Goal: Information Seeking & Learning: Get advice/opinions

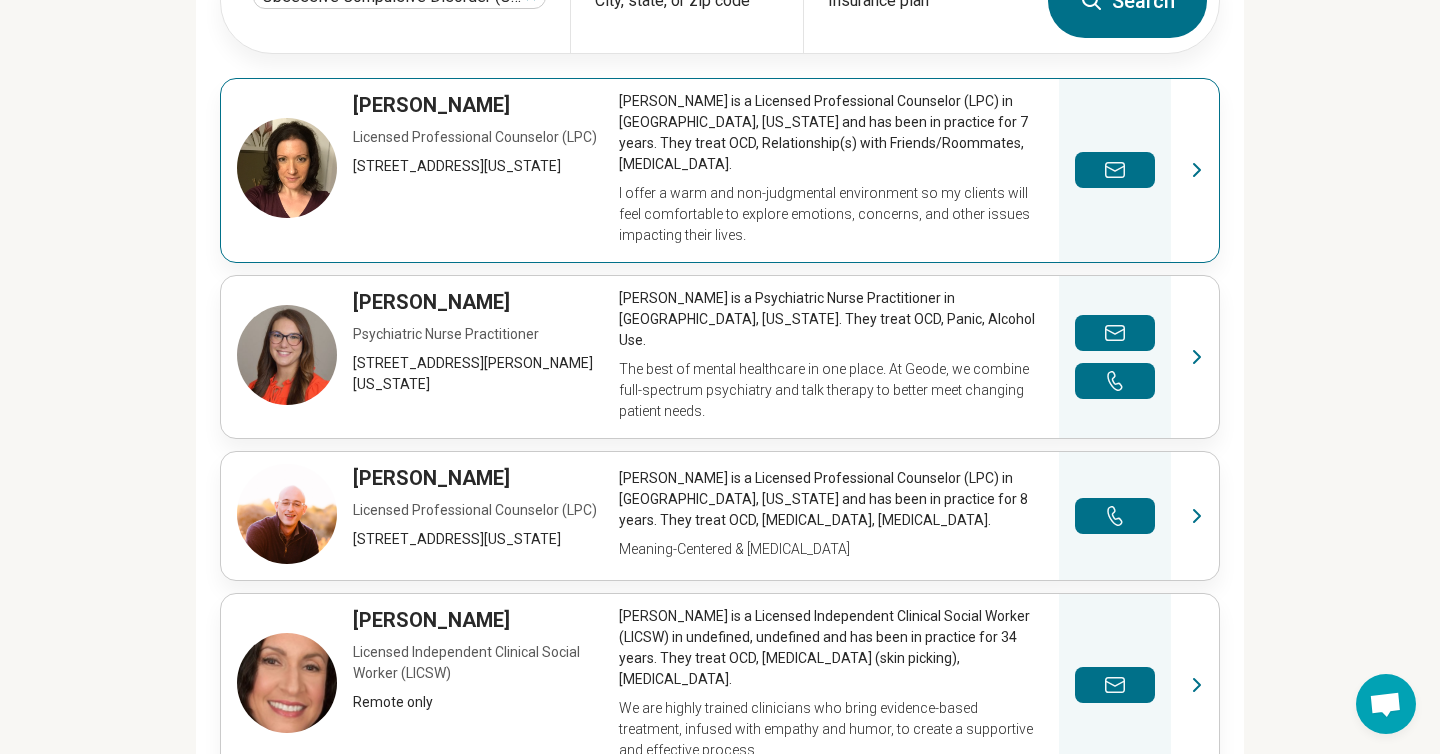
scroll to position [673, 0]
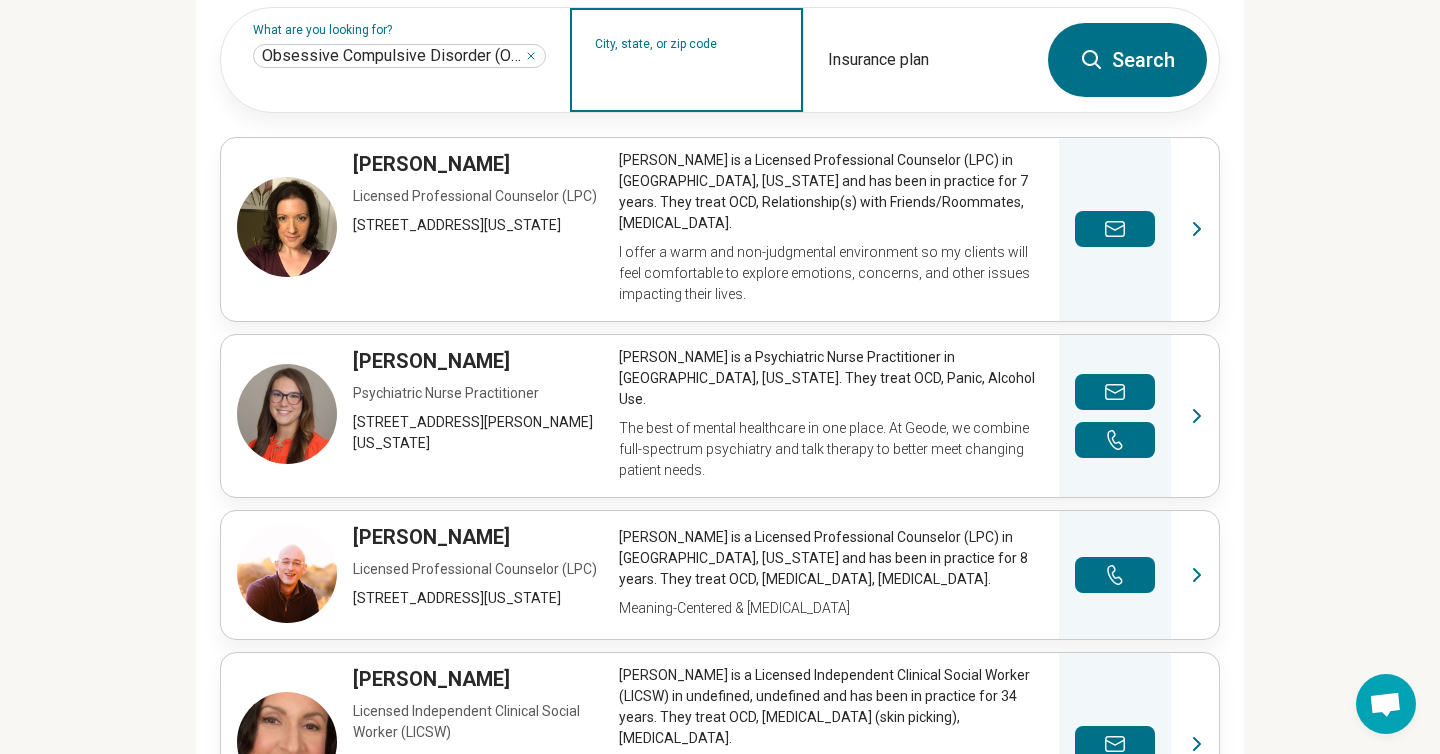
click at [674, 85] on input "City, state, or zip code" at bounding box center [687, 73] width 184 height 24
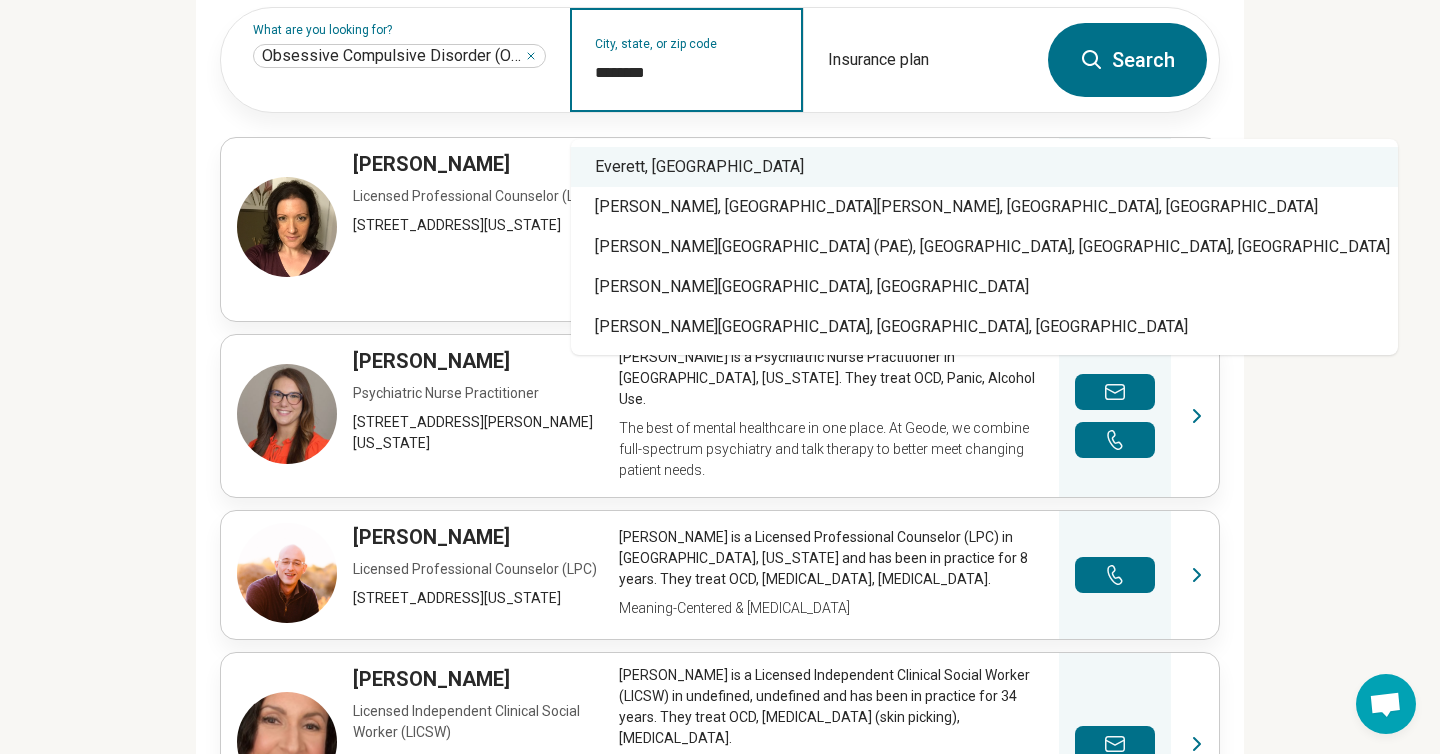
click at [727, 161] on div "Everett, [GEOGRAPHIC_DATA]" at bounding box center [984, 167] width 827 height 40
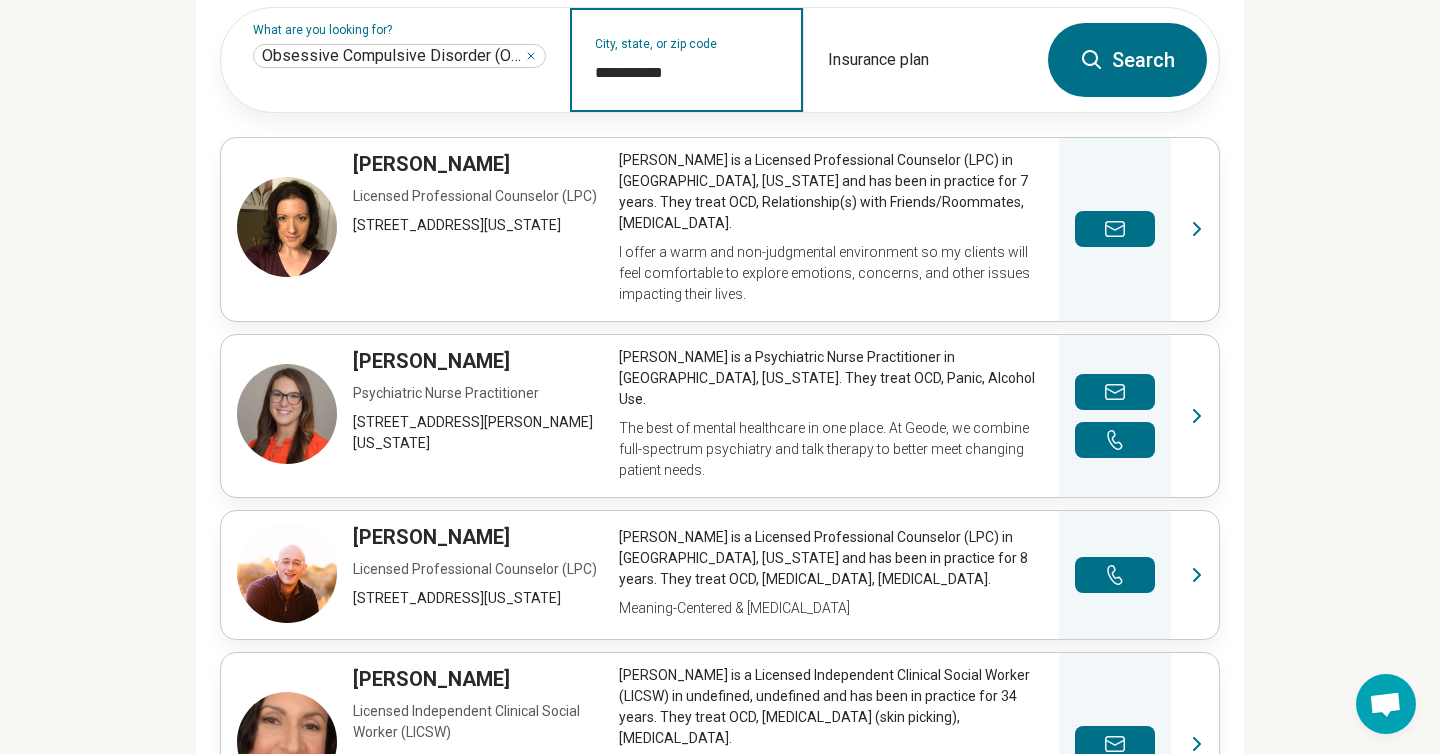
type input "**********"
click at [1113, 70] on button "Search" at bounding box center [1127, 60] width 159 height 74
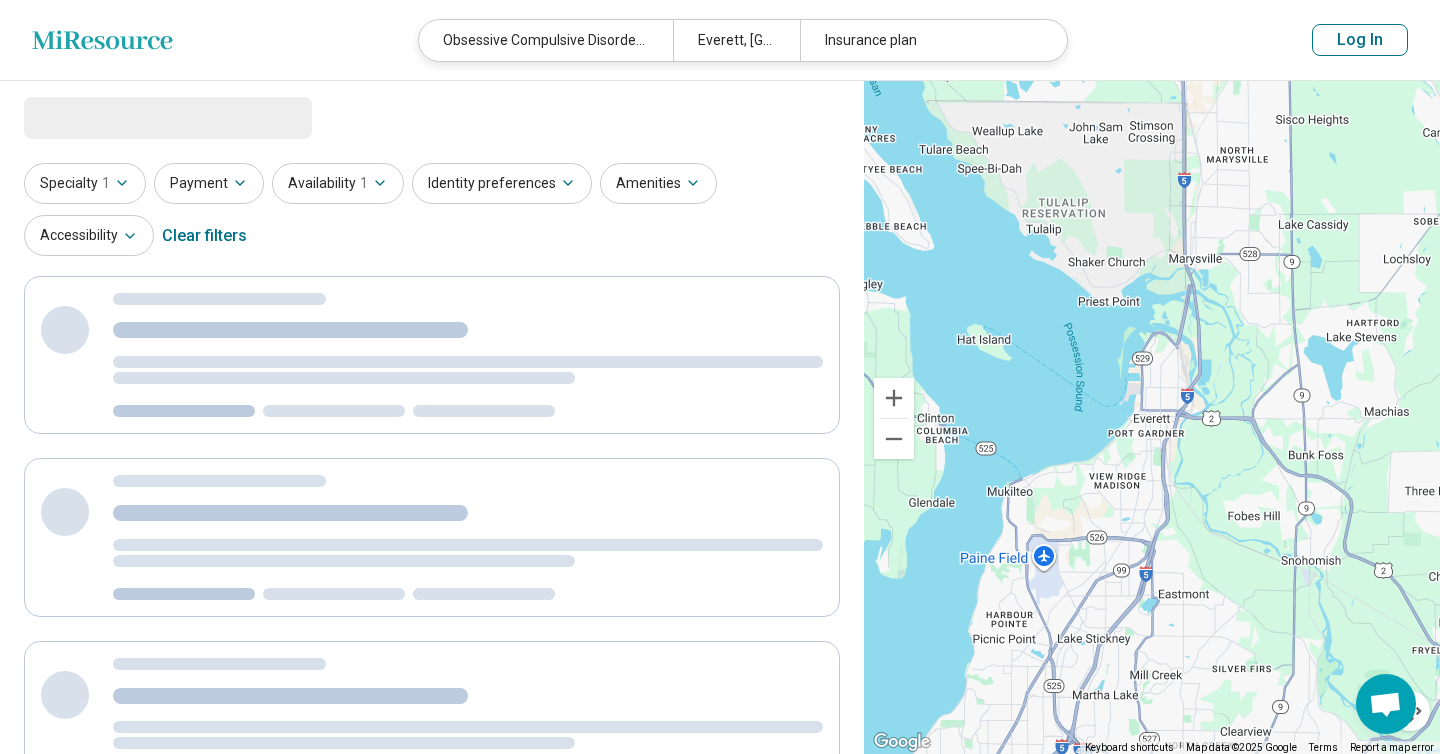
select select "***"
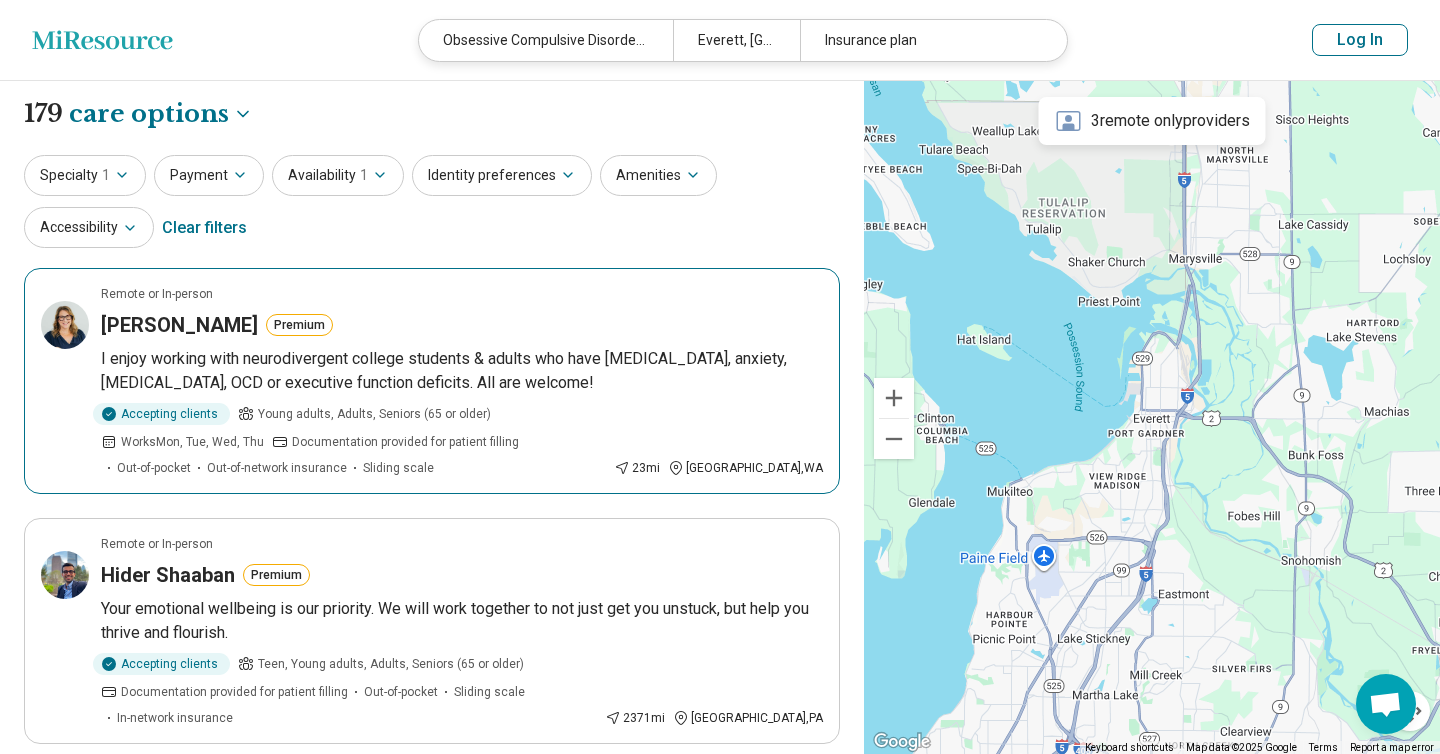
click at [105, 363] on p "I enjoy working with neurodivergent college students & adults who have ADHD, an…" at bounding box center [462, 371] width 722 height 48
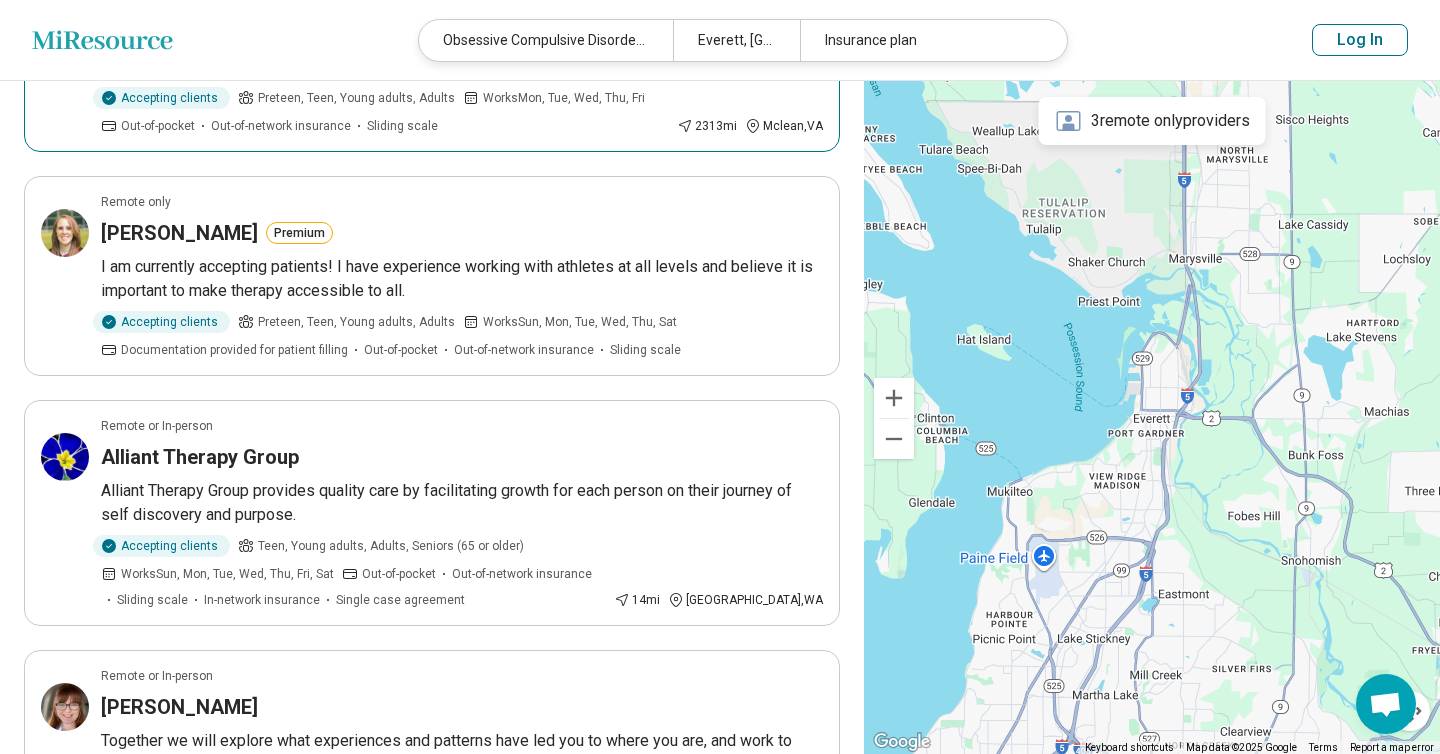
scroll to position [1289, 0]
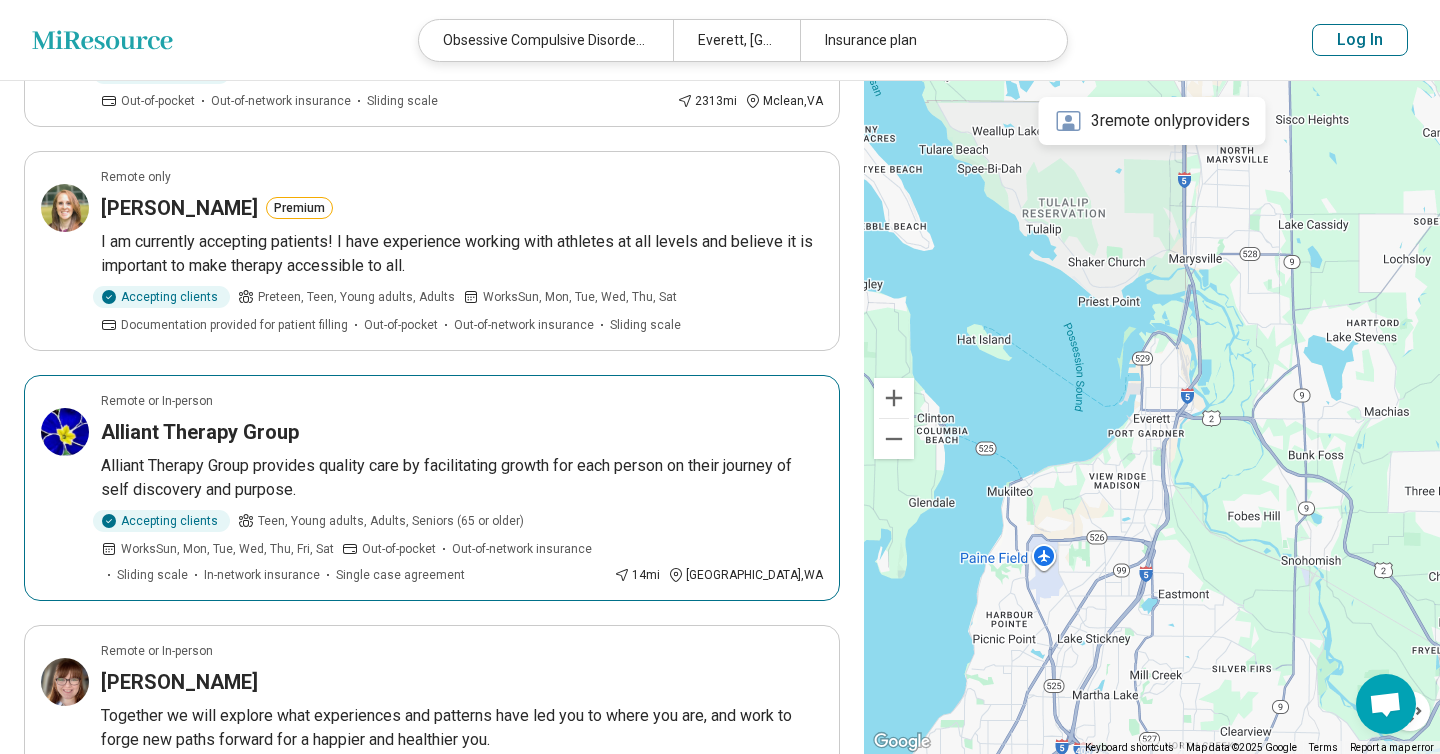
click at [379, 454] on p "Alliant Therapy Group provides quality care by facilitating growth for each per…" at bounding box center [462, 478] width 722 height 48
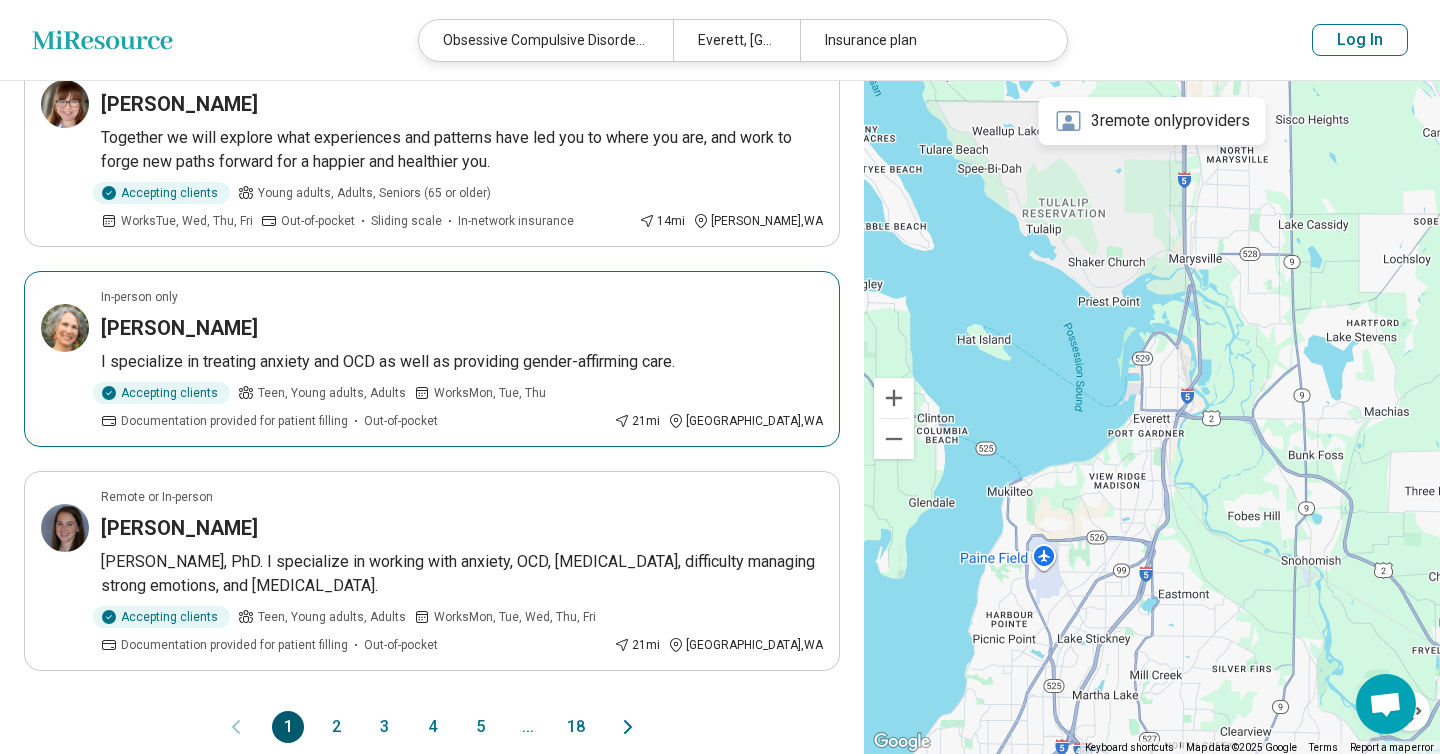
scroll to position [1880, 0]
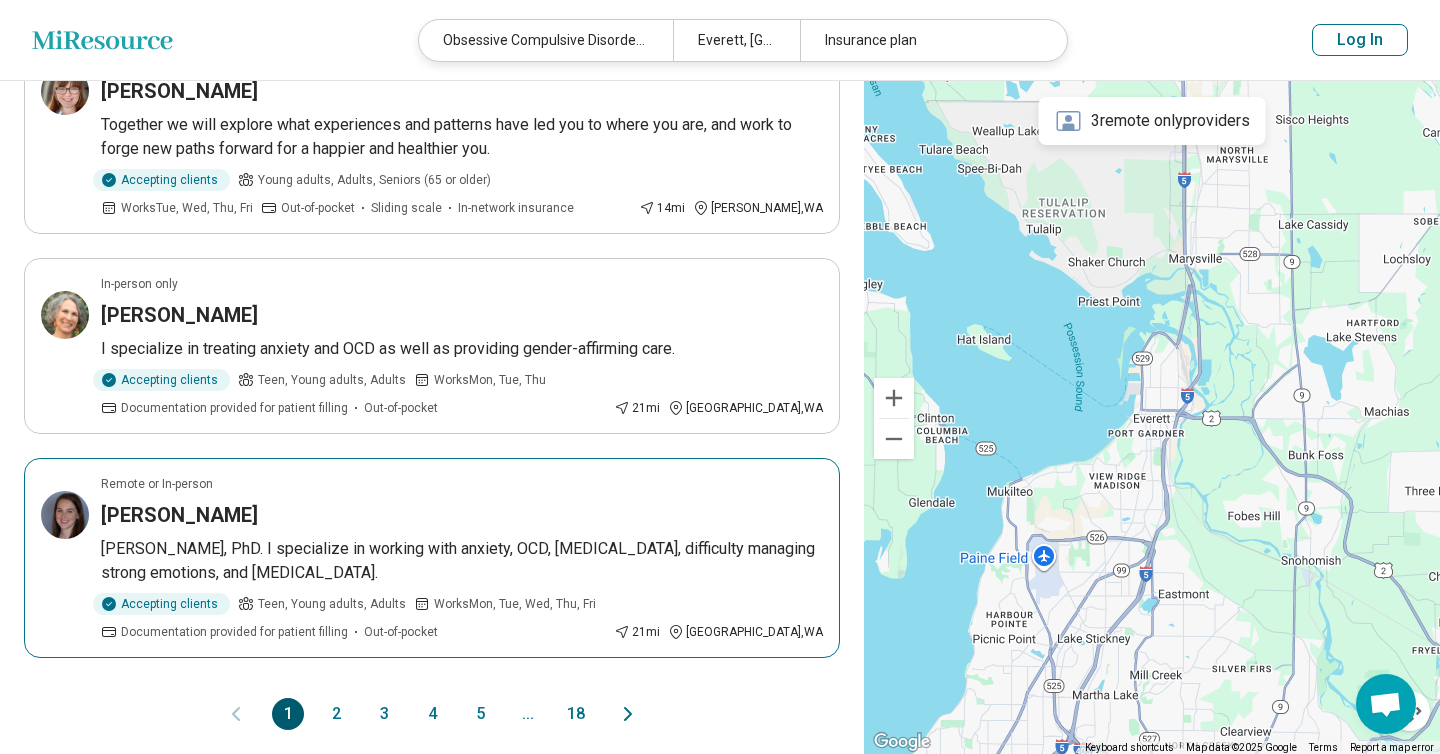
click at [371, 537] on p "[PERSON_NAME], PhD. I specialize in working with anxiety, OCD, [MEDICAL_DATA], …" at bounding box center [462, 561] width 722 height 48
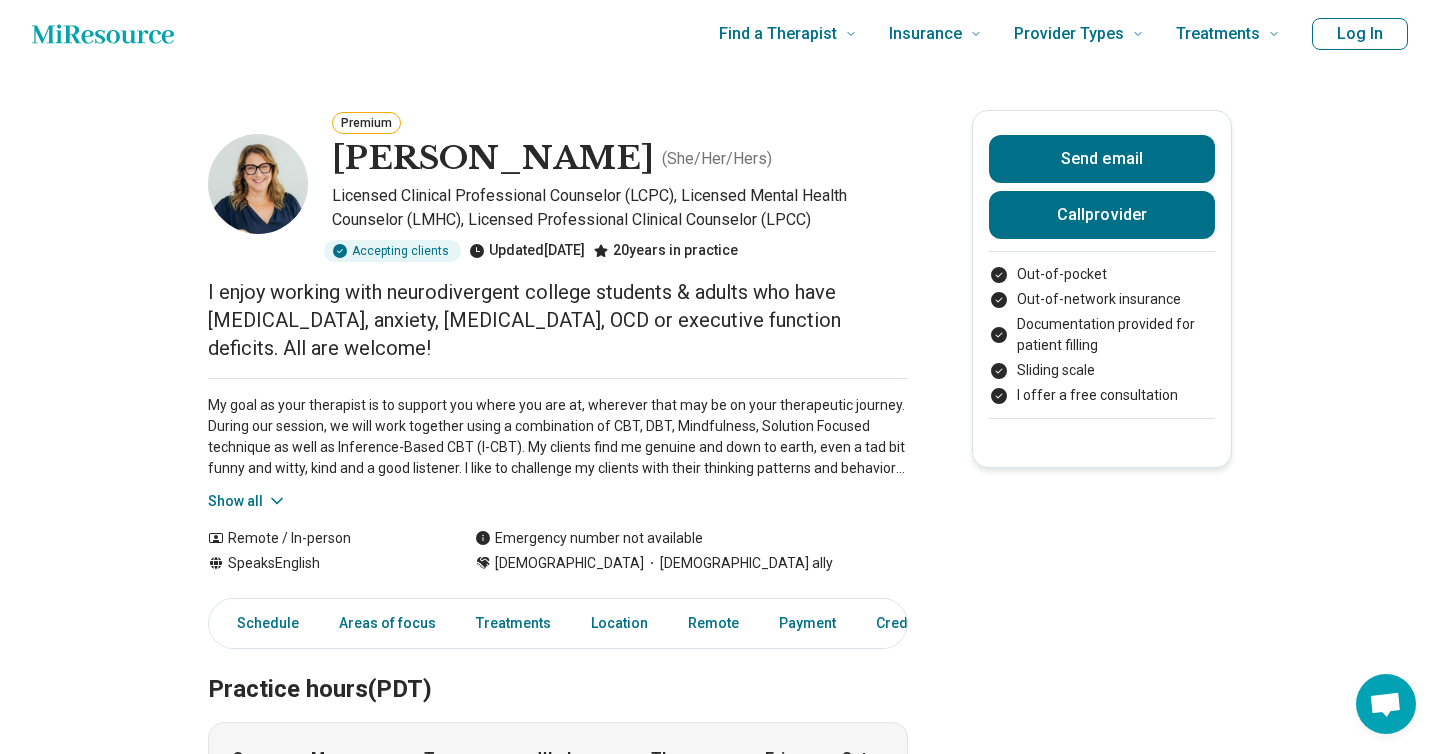
scroll to position [7, 0]
click at [267, 490] on icon at bounding box center [277, 500] width 20 height 20
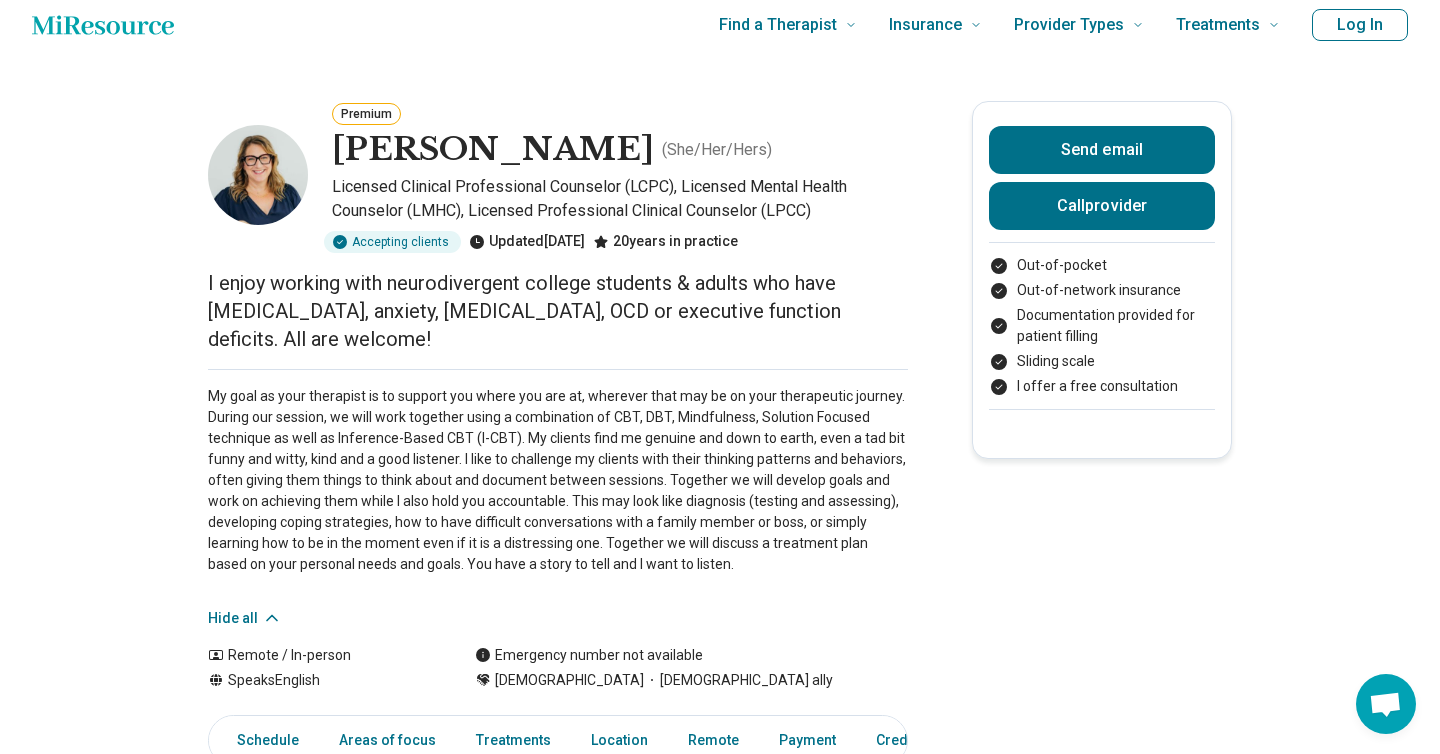
scroll to position [16, 0]
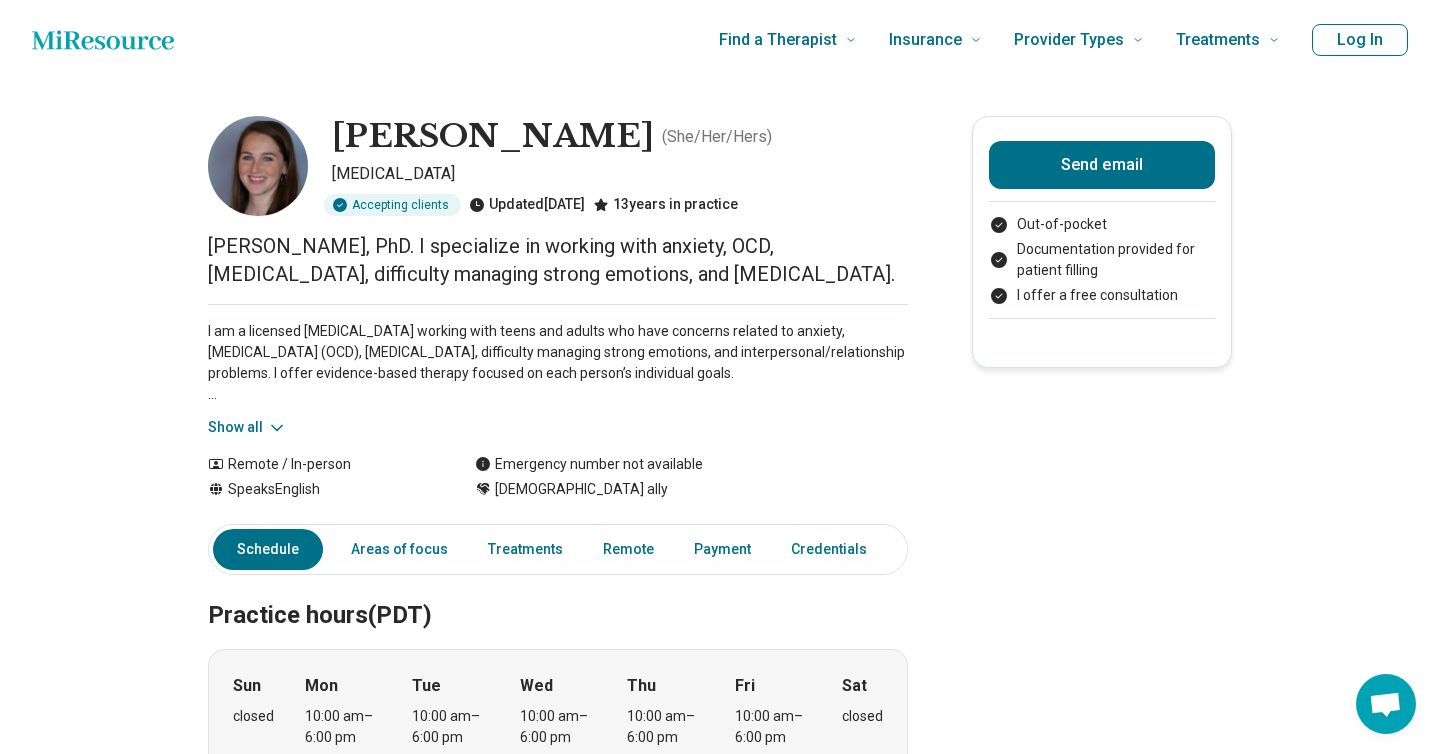
scroll to position [1992, 0]
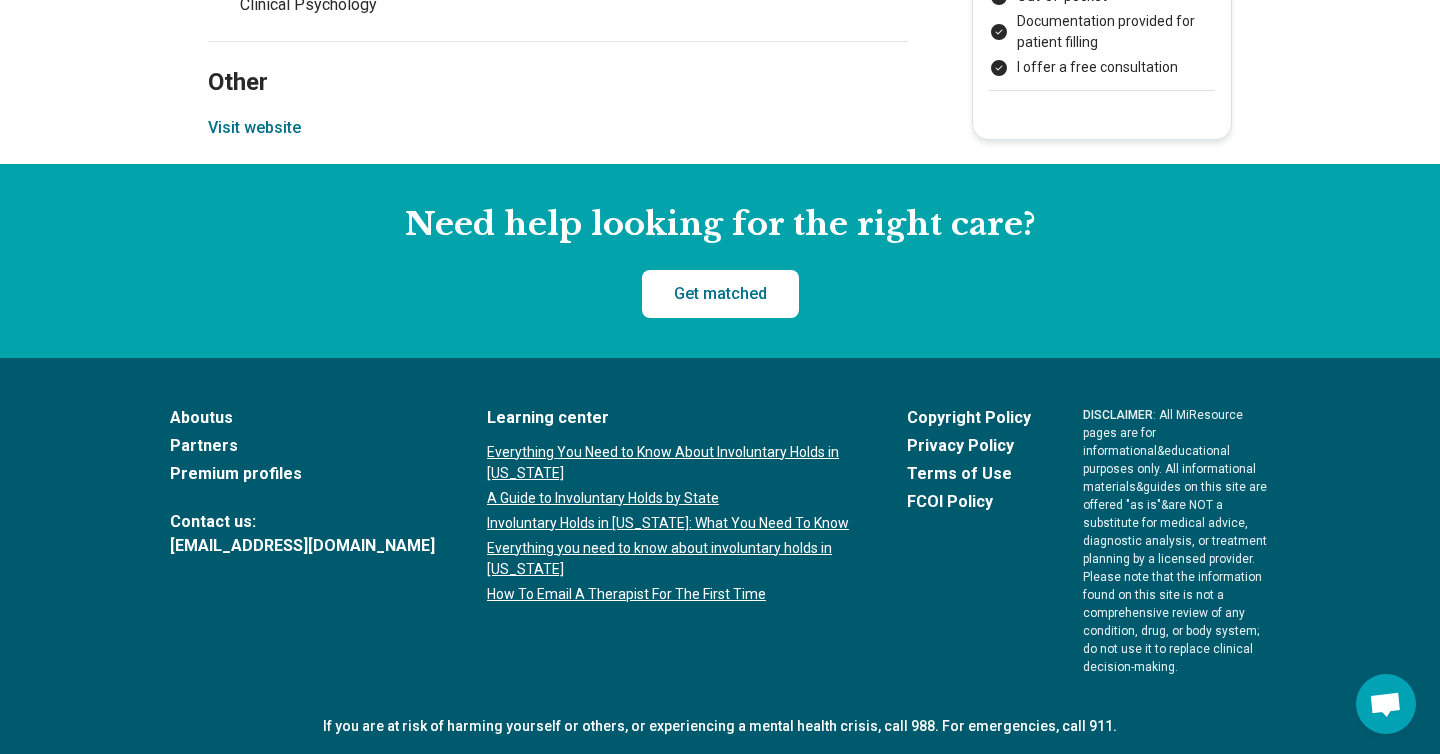
click at [262, 117] on button "Visit website" at bounding box center [254, 128] width 93 height 24
